Goal: Information Seeking & Learning: Learn about a topic

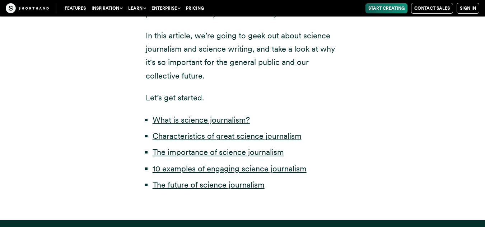
scroll to position [387, 0]
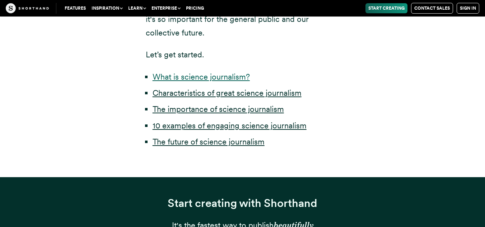
click at [218, 76] on link "What is science journalism?" at bounding box center [200, 76] width 97 height 9
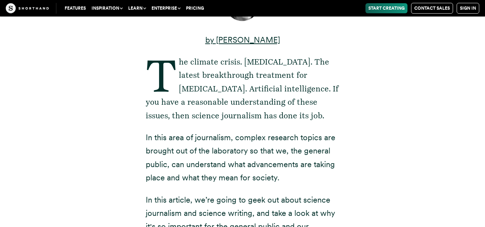
scroll to position [134, 0]
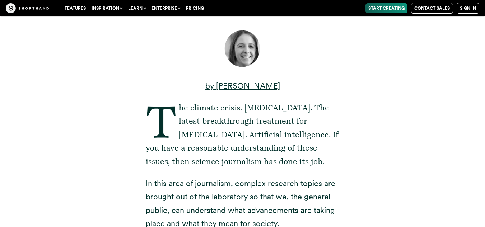
click at [156, 115] on p "The climate crisis. [MEDICAL_DATA]. The latest breakthrough treatment for [MEDI…" at bounding box center [243, 134] width 194 height 67
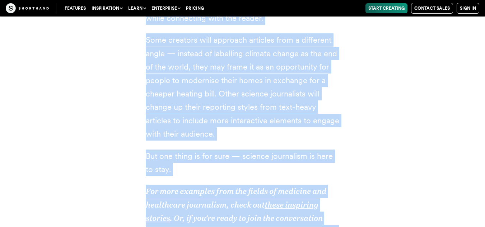
scroll to position [13281, 0]
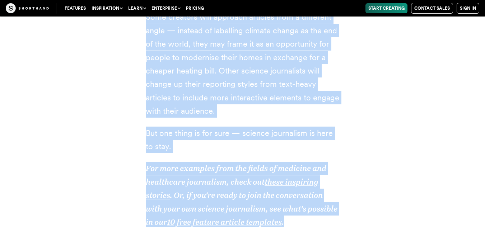
drag, startPoint x: 178, startPoint y: 109, endPoint x: 340, endPoint y: 38, distance: 176.7
copy article "lo ipsumdo sitame. CONSE-01. Adi elitse doeiusmodtem incididun utl etdolo. Magn…"
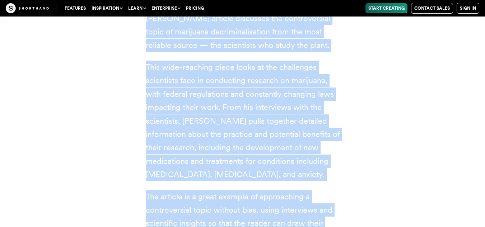
scroll to position [9475, 0]
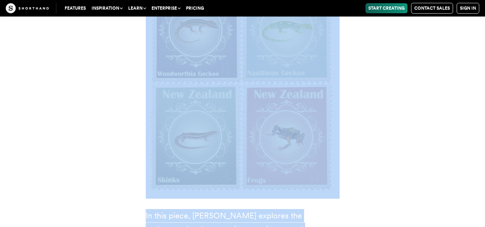
scroll to position [387, 0]
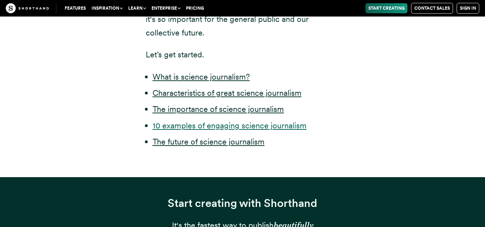
click at [289, 125] on link "10 examples of engaging science journalism" at bounding box center [229, 125] width 154 height 9
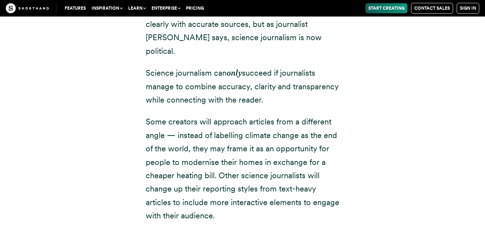
scroll to position [13166, 0]
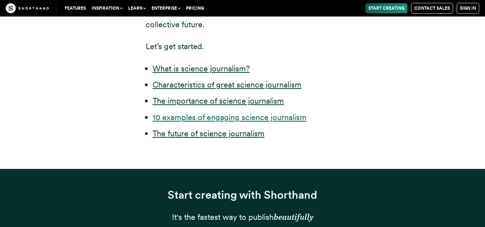
scroll to position [387, 0]
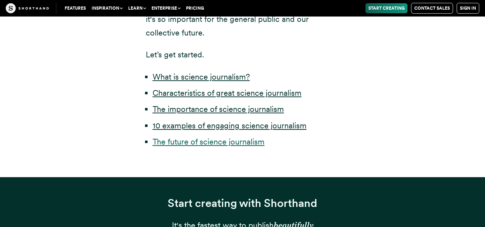
click at [209, 140] on link "The future of science journalism" at bounding box center [208, 141] width 112 height 9
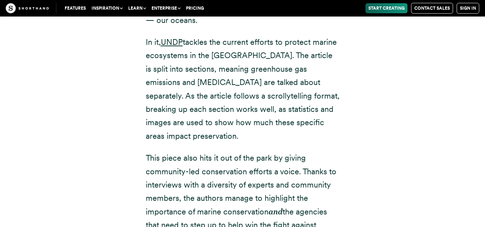
scroll to position [12248, 0]
